Goal: Complete application form

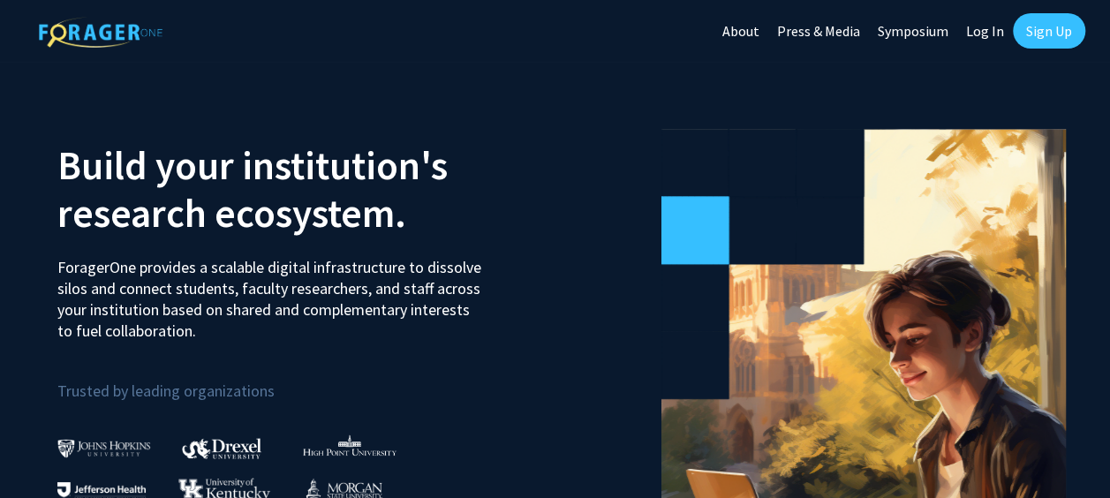
click at [988, 27] on link "Log In" at bounding box center [986, 31] width 56 height 62
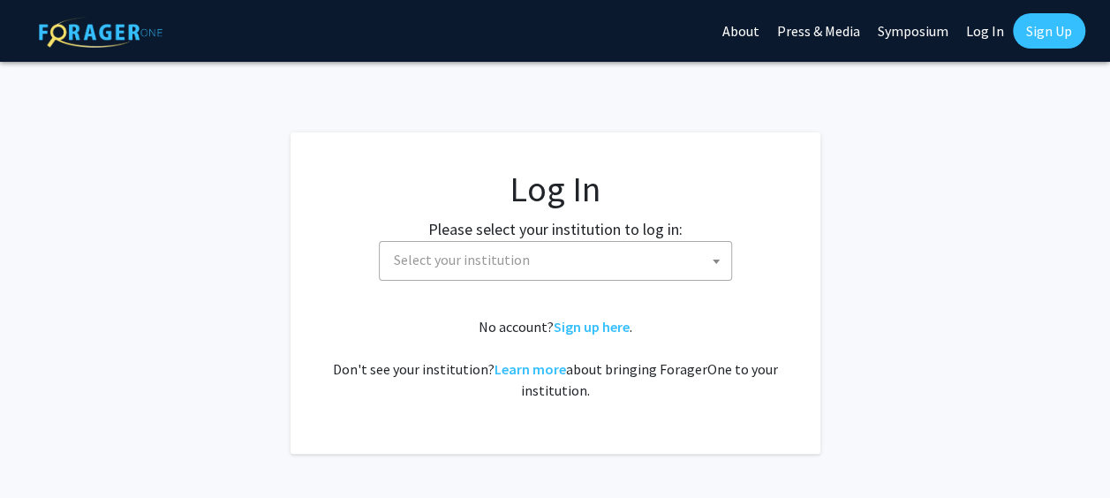
click at [721, 271] on span at bounding box center [717, 261] width 18 height 39
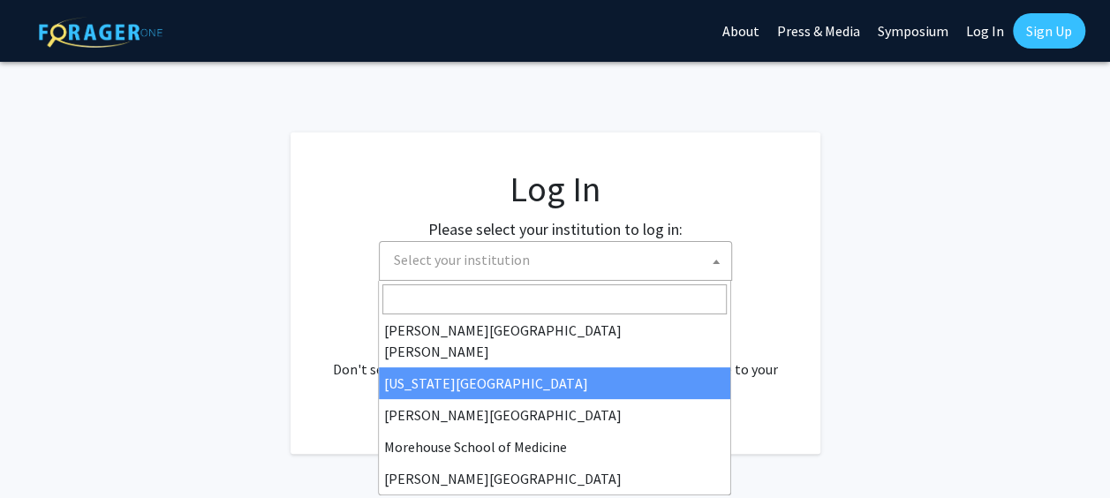
scroll to position [618, 0]
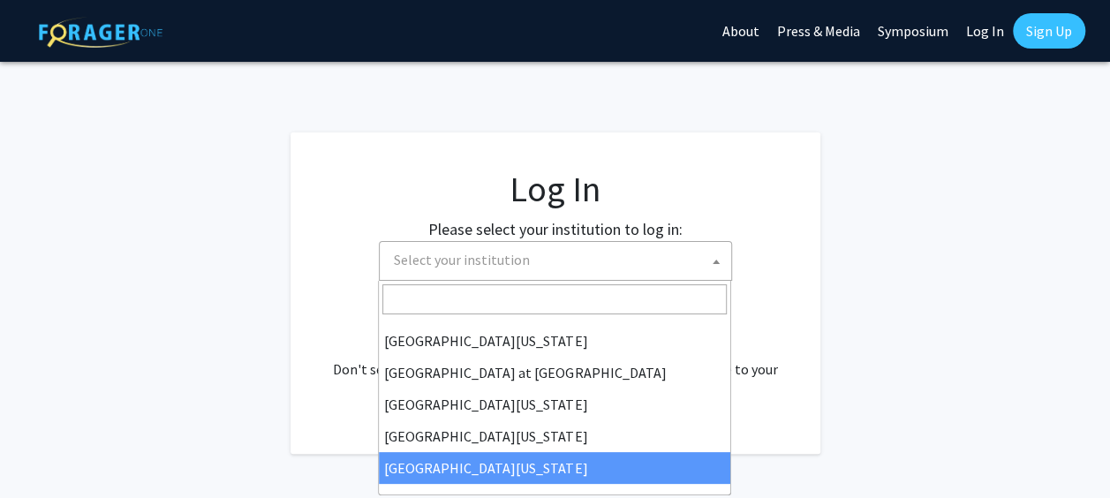
select select "33"
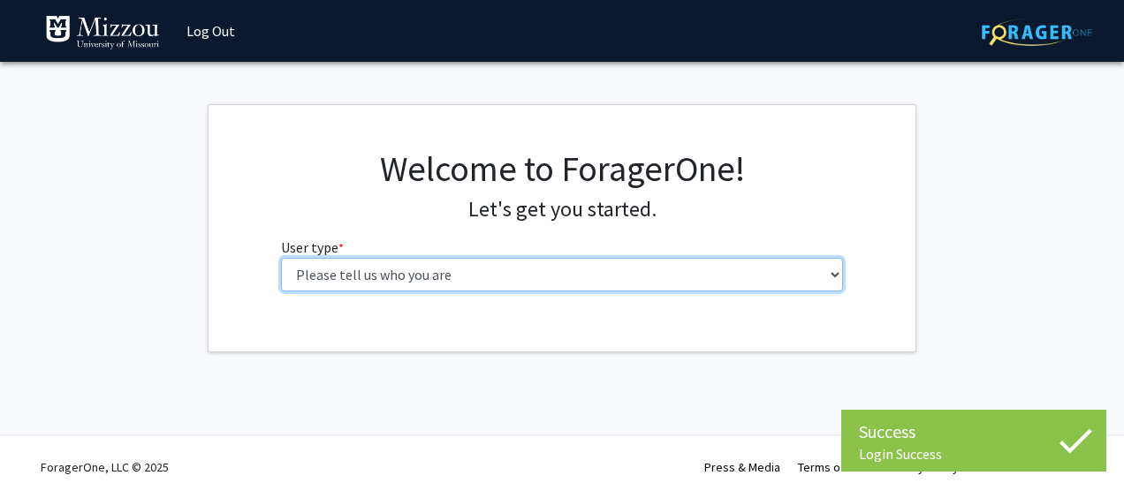
click at [797, 280] on select "Please tell us who you are Undergraduate Student Master's Student Doctoral Cand…" at bounding box center [562, 275] width 563 height 34
select select "1: undergrad"
click at [281, 258] on select "Please tell us who you are Undergraduate Student Master's Student Doctoral Cand…" at bounding box center [562, 275] width 563 height 34
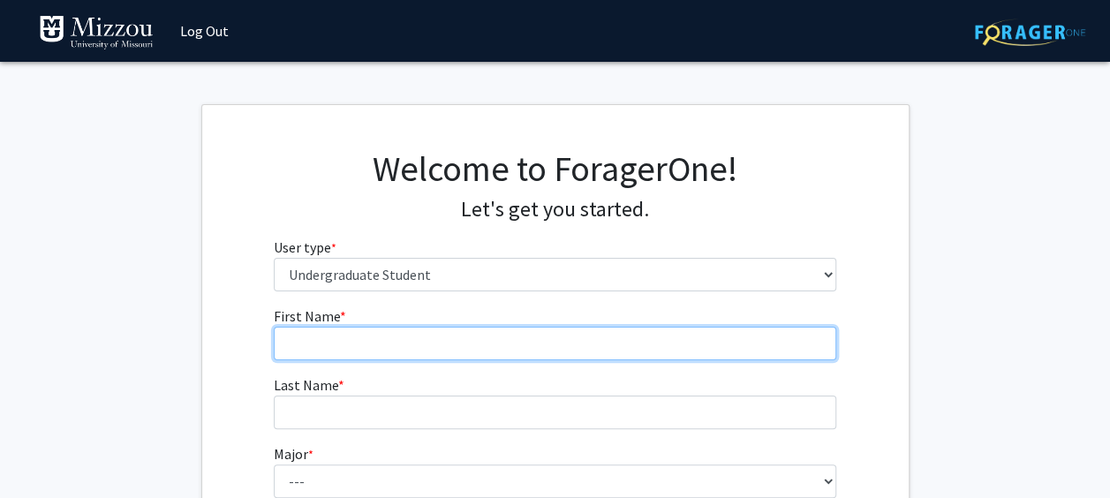
click at [754, 336] on input "First Name * required" at bounding box center [555, 344] width 563 height 34
type input "[PERSON_NAME]"
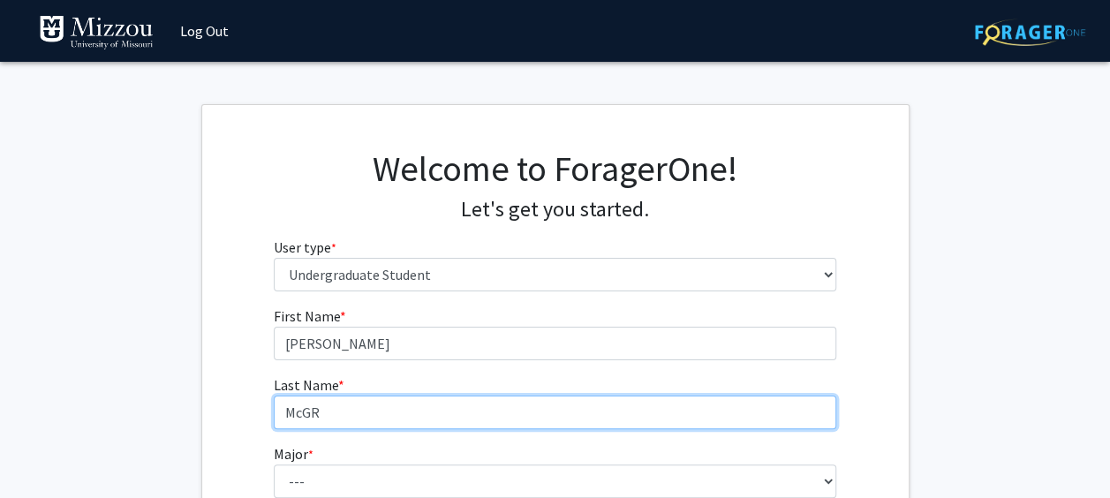
type input "[PERSON_NAME]"
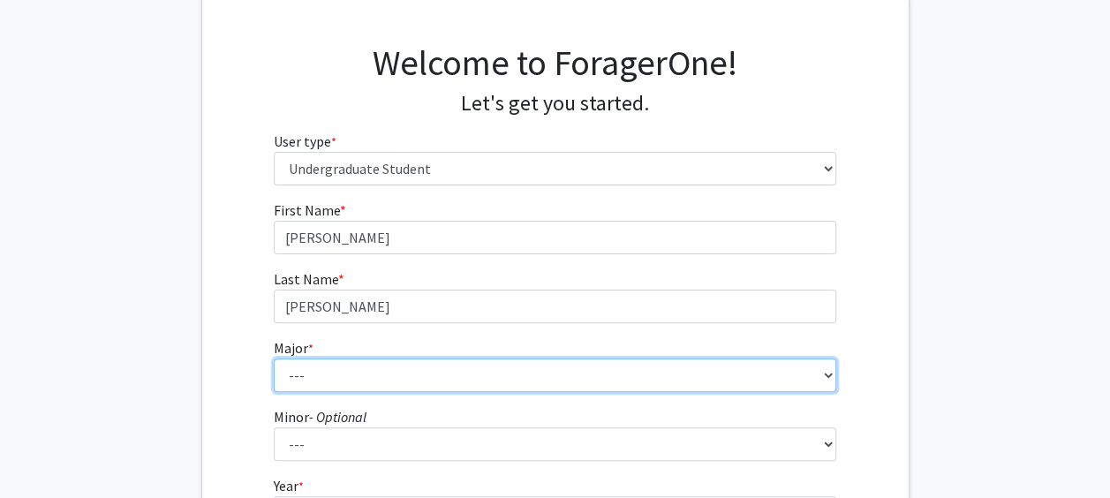
scroll to position [265, 0]
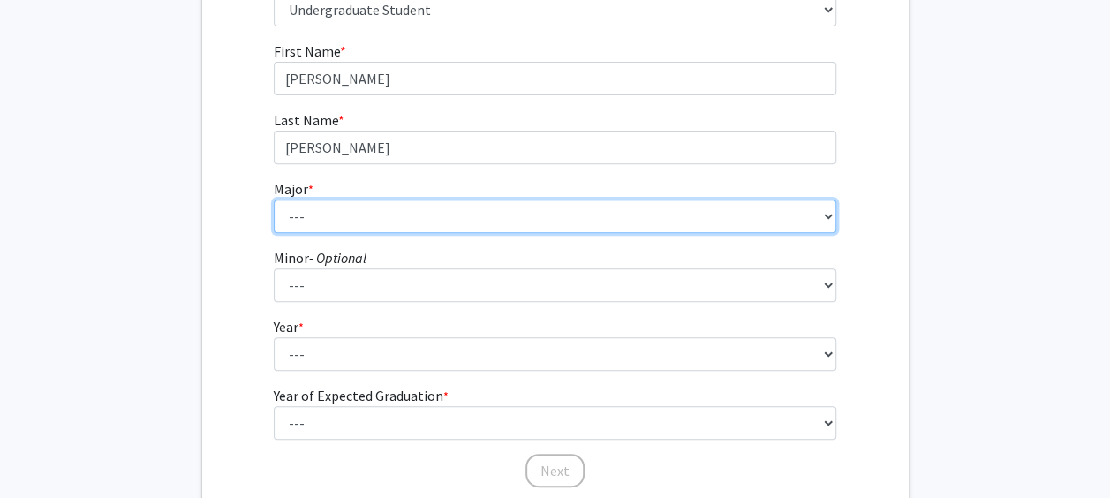
click at [777, 214] on select "--- Agribusiness Management Agricultural Education Agricultural Education: Comm…" at bounding box center [555, 217] width 563 height 34
select select "135: 2628"
click at [274, 200] on select "--- Agribusiness Management Agricultural Education Agricultural Education: Comm…" at bounding box center [555, 217] width 563 height 34
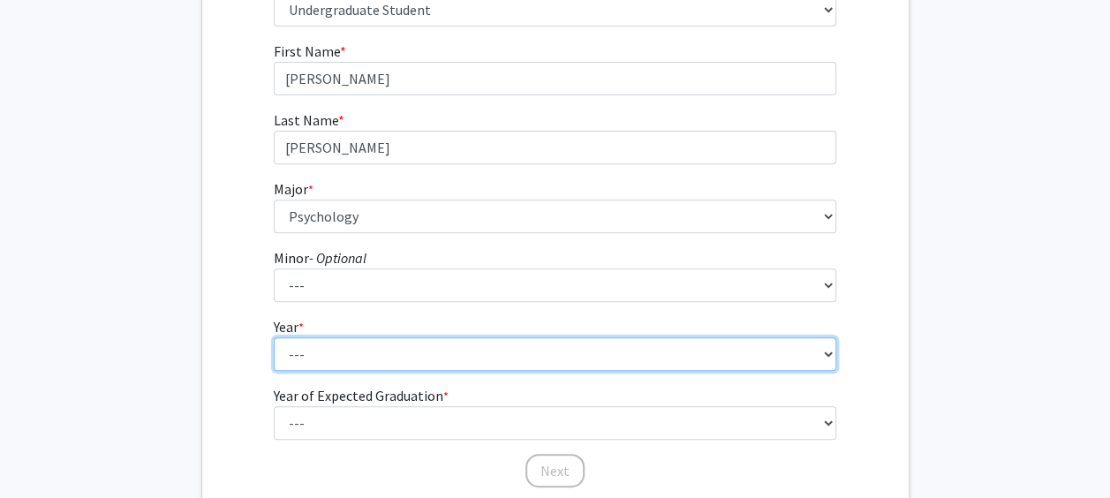
click at [666, 369] on select "--- First-year Sophomore Junior Senior Postbaccalaureate Certificate" at bounding box center [555, 354] width 563 height 34
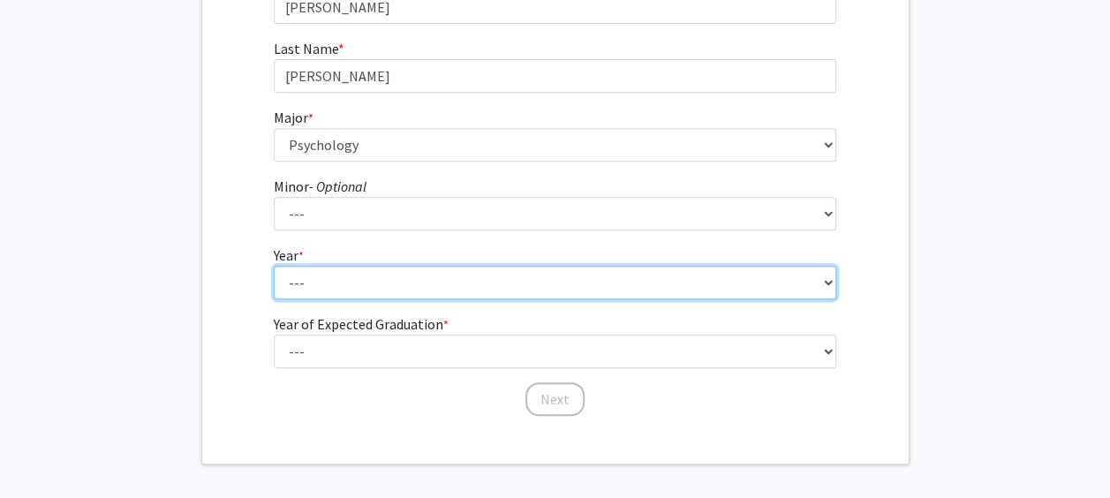
scroll to position [353, 0]
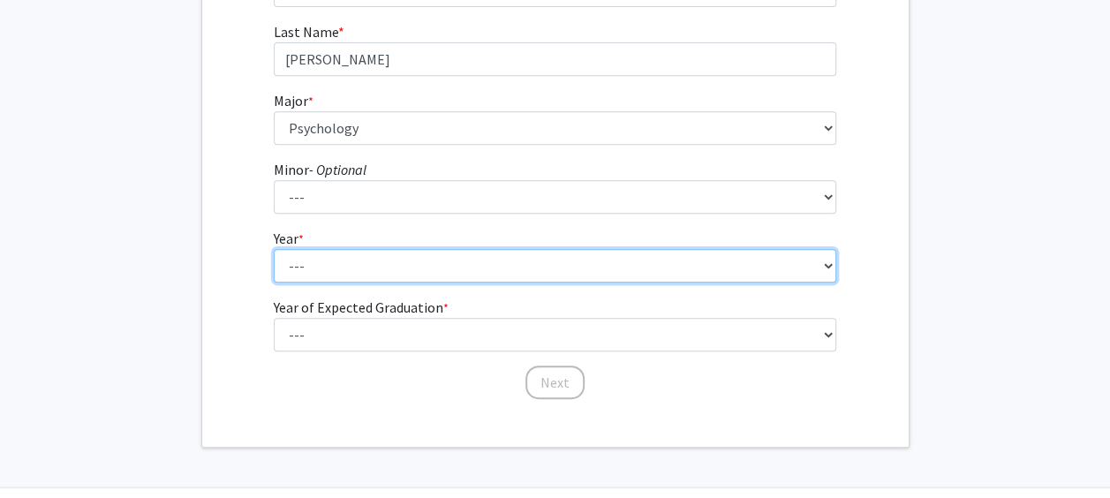
click at [461, 266] on select "--- First-year Sophomore Junior Senior Postbaccalaureate Certificate" at bounding box center [555, 266] width 563 height 34
select select "3: junior"
click at [274, 249] on select "--- First-year Sophomore Junior Senior Postbaccalaureate Certificate" at bounding box center [555, 266] width 563 height 34
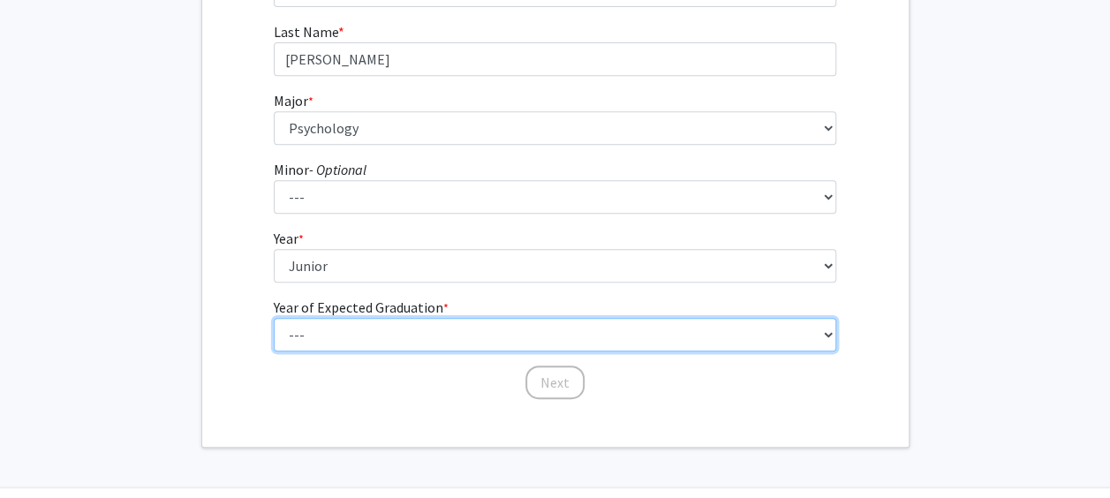
click at [824, 343] on select "--- 2025 2026 2027 2028 2029 2030 2031 2032 2033 2034" at bounding box center [555, 335] width 563 height 34
select select "3: 2027"
click at [274, 318] on select "--- 2025 2026 2027 2028 2029 2030 2031 2032 2033 2034" at bounding box center [555, 335] width 563 height 34
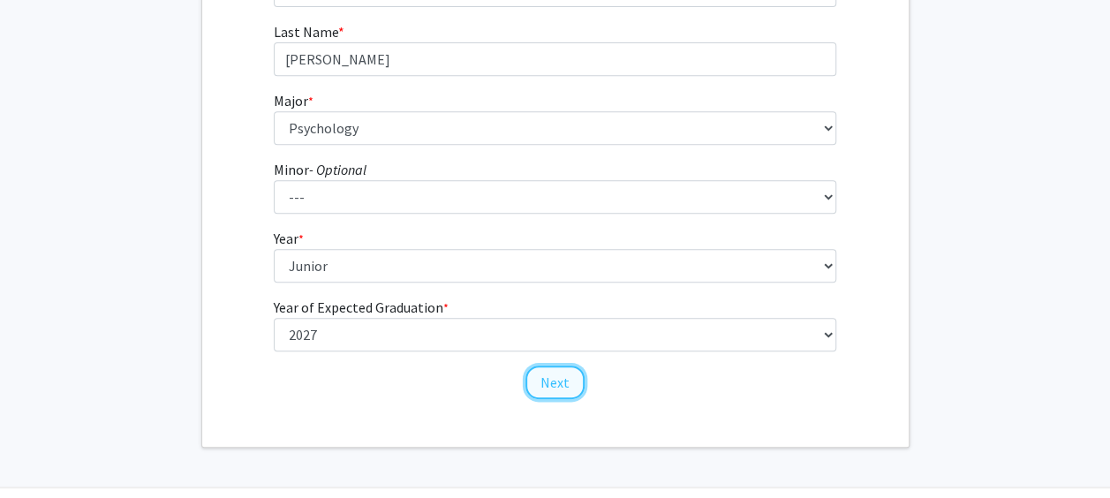
click at [567, 383] on button "Next" at bounding box center [555, 383] width 59 height 34
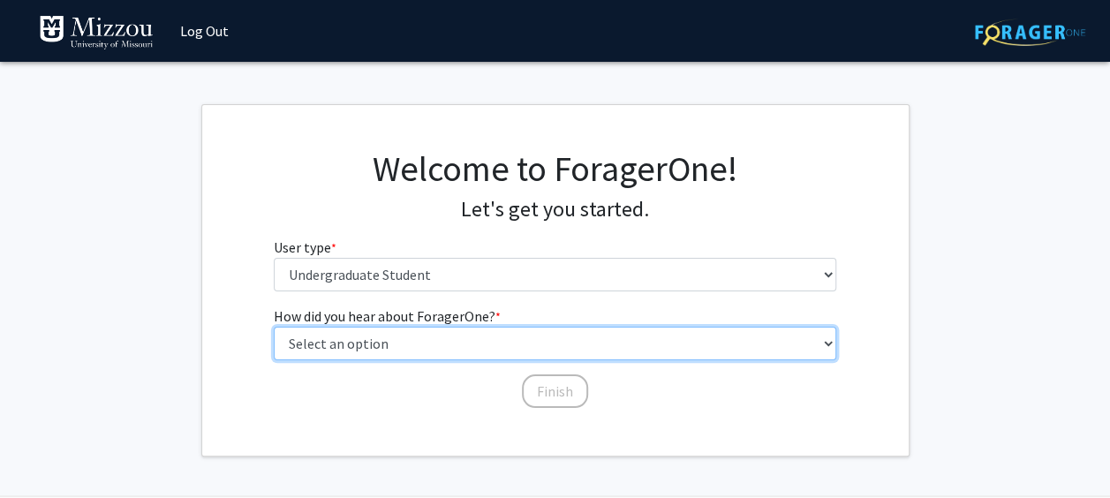
click at [744, 352] on select "Select an option Peer/student recommendation Faculty/staff recommendation Unive…" at bounding box center [555, 344] width 563 height 34
select select "2: faculty_recommendation"
click at [274, 327] on select "Select an option Peer/student recommendation Faculty/staff recommendation Unive…" at bounding box center [555, 344] width 563 height 34
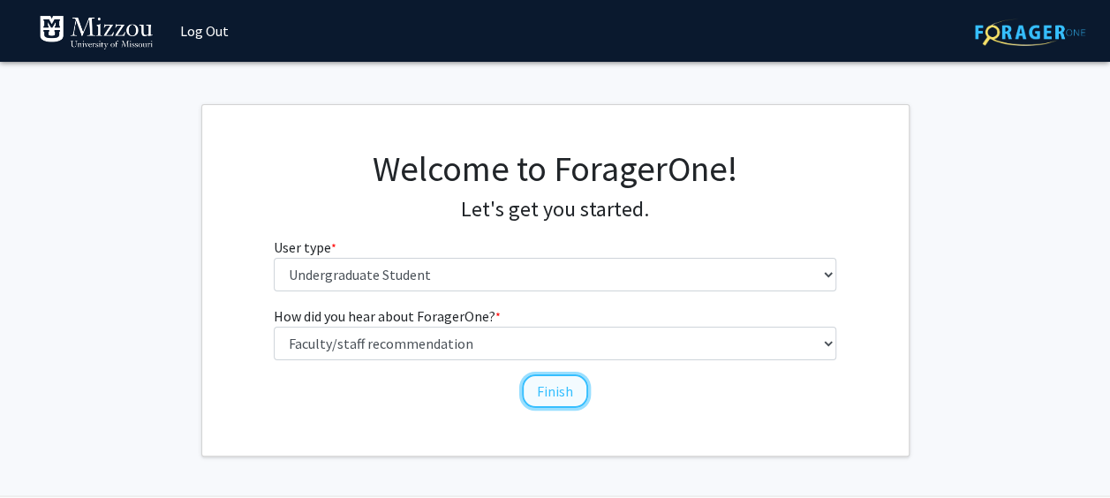
click at [544, 385] on button "Finish" at bounding box center [555, 392] width 66 height 34
